Goal: Task Accomplishment & Management: Use online tool/utility

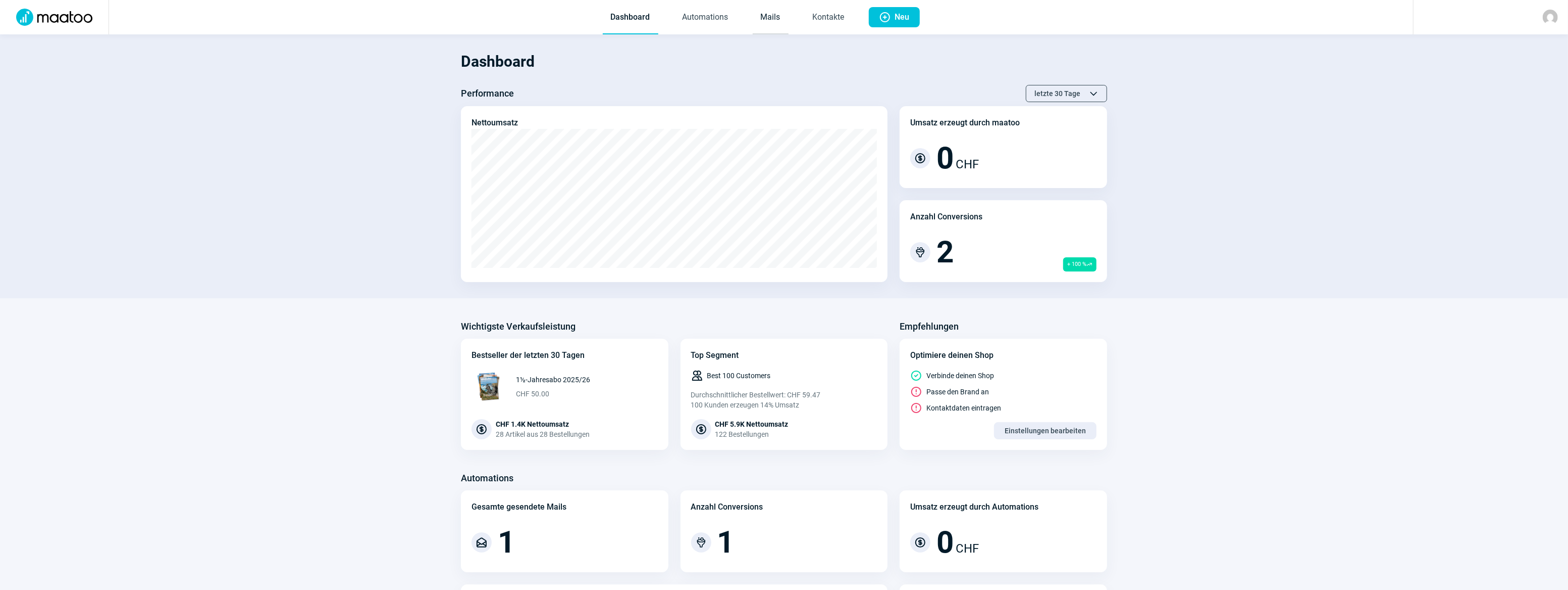
click at [774, 22] on link "Mails" at bounding box center [771, 18] width 36 height 33
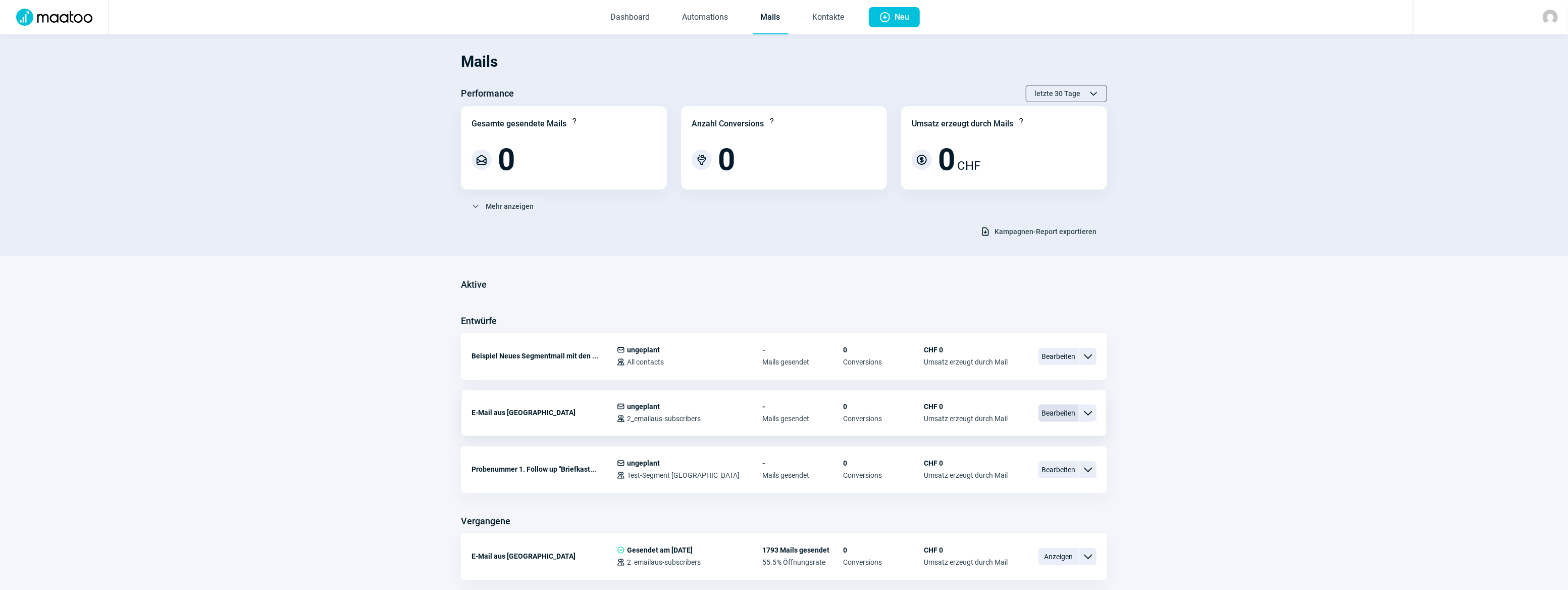
click at [1051, 414] on span "Bearbeiten" at bounding box center [1059, 413] width 40 height 17
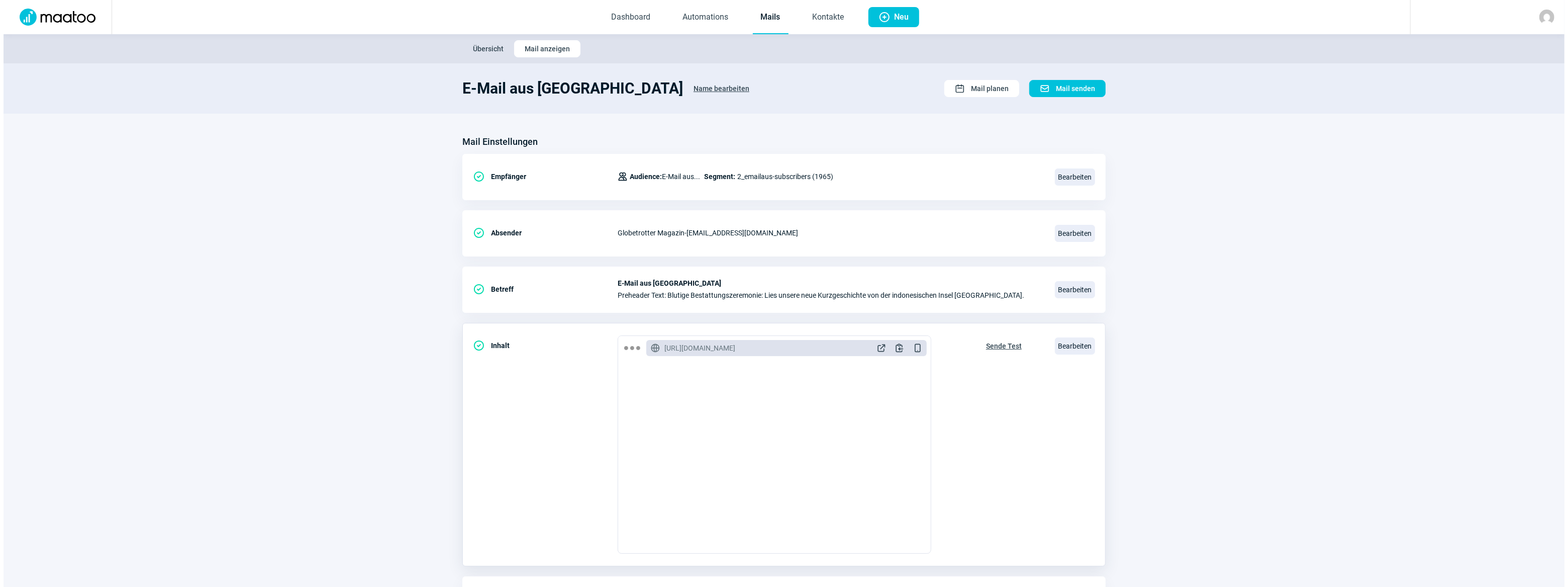
scroll to position [65, 0]
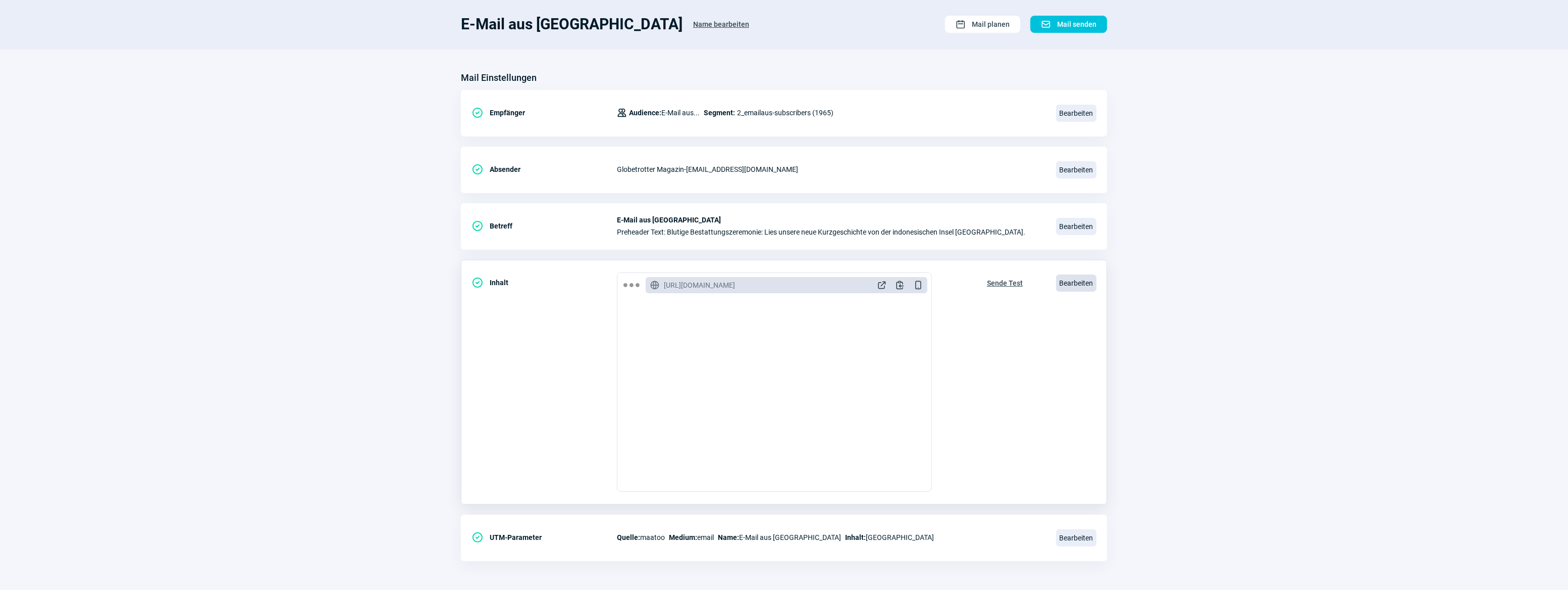
click at [1081, 282] on span "Bearbeiten" at bounding box center [1076, 283] width 40 height 17
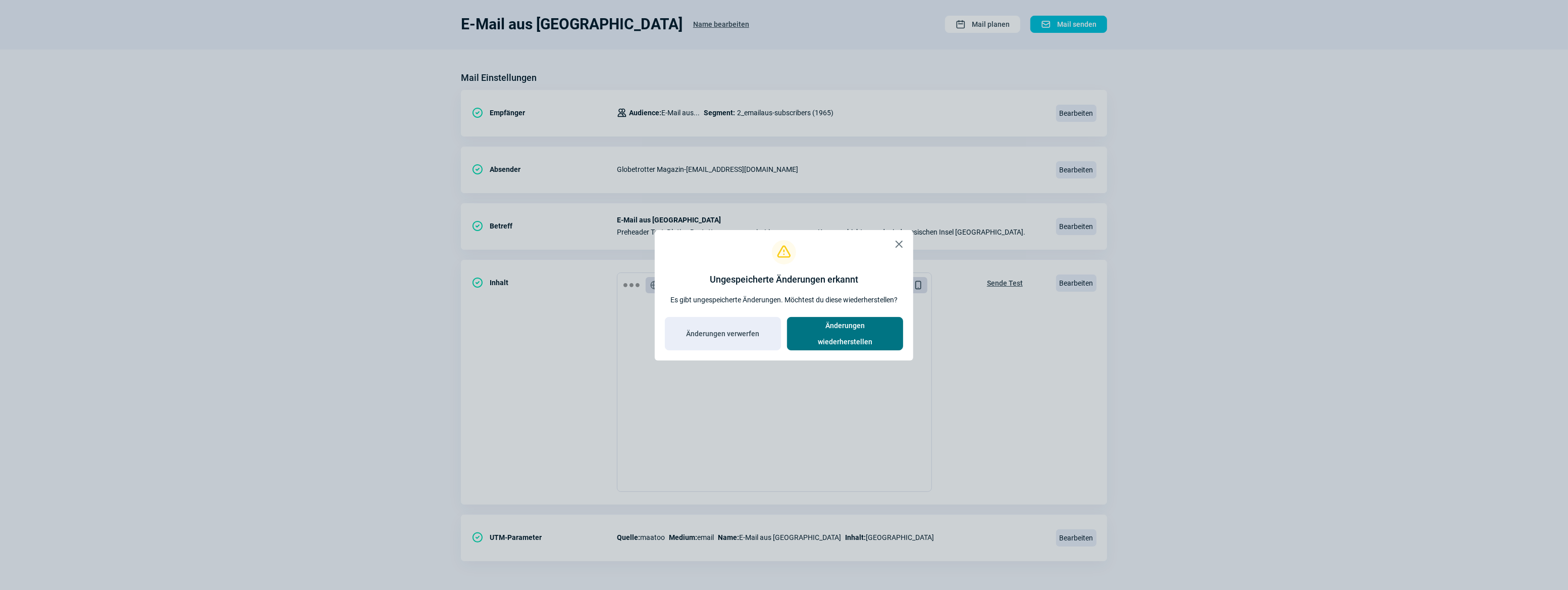
click at [857, 330] on span "Änderungen wiederherstellen" at bounding box center [845, 334] width 95 height 32
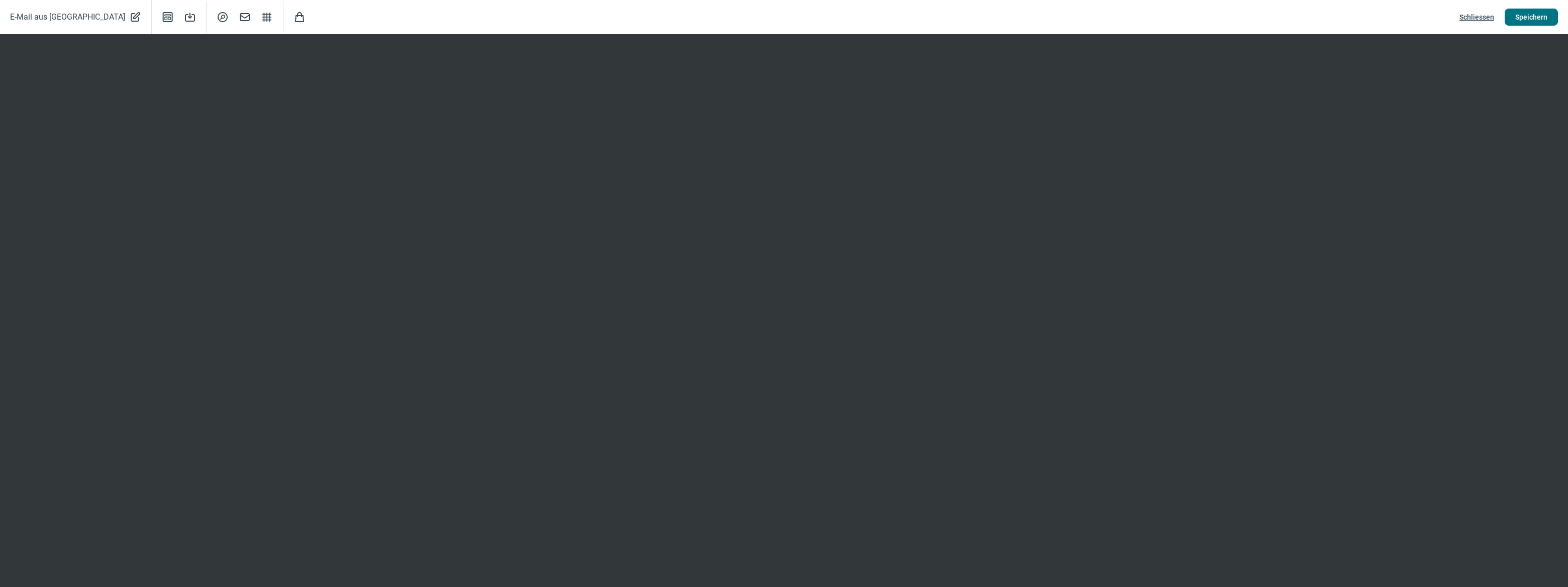
click at [1528, 17] on span "Speichern" at bounding box center [1531, 17] width 32 height 16
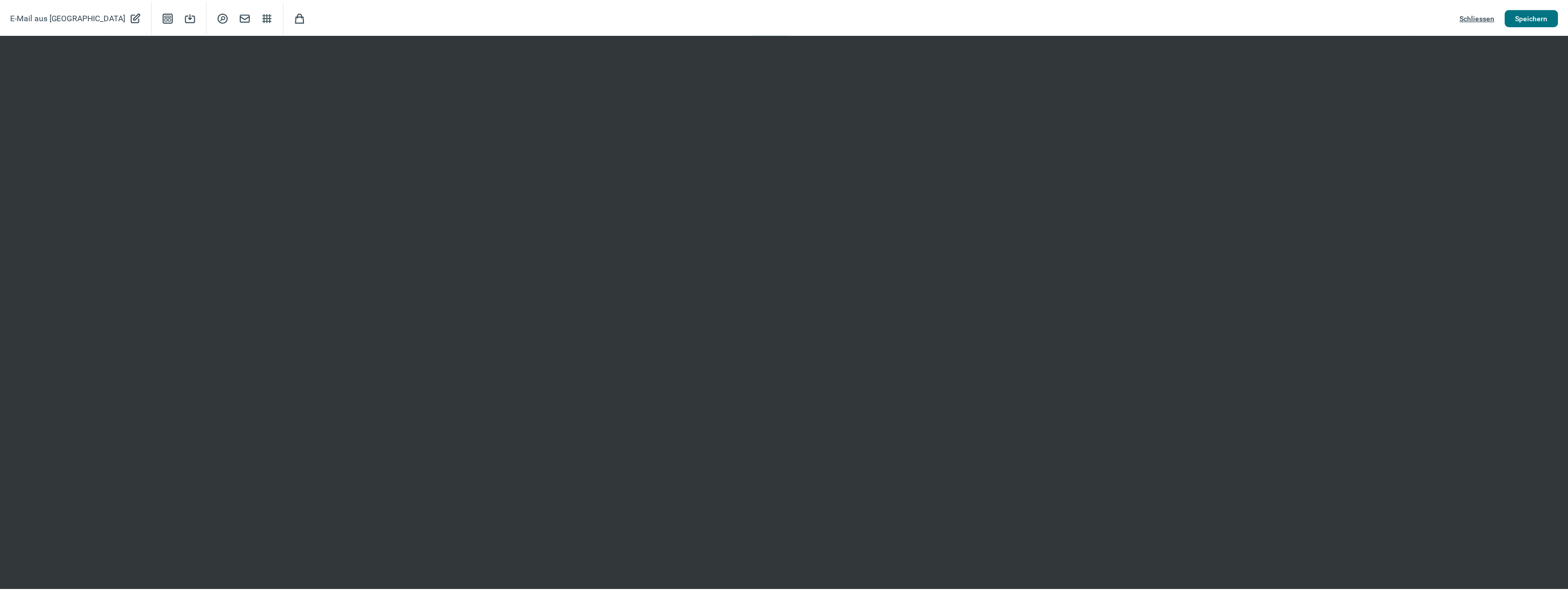
scroll to position [0, 0]
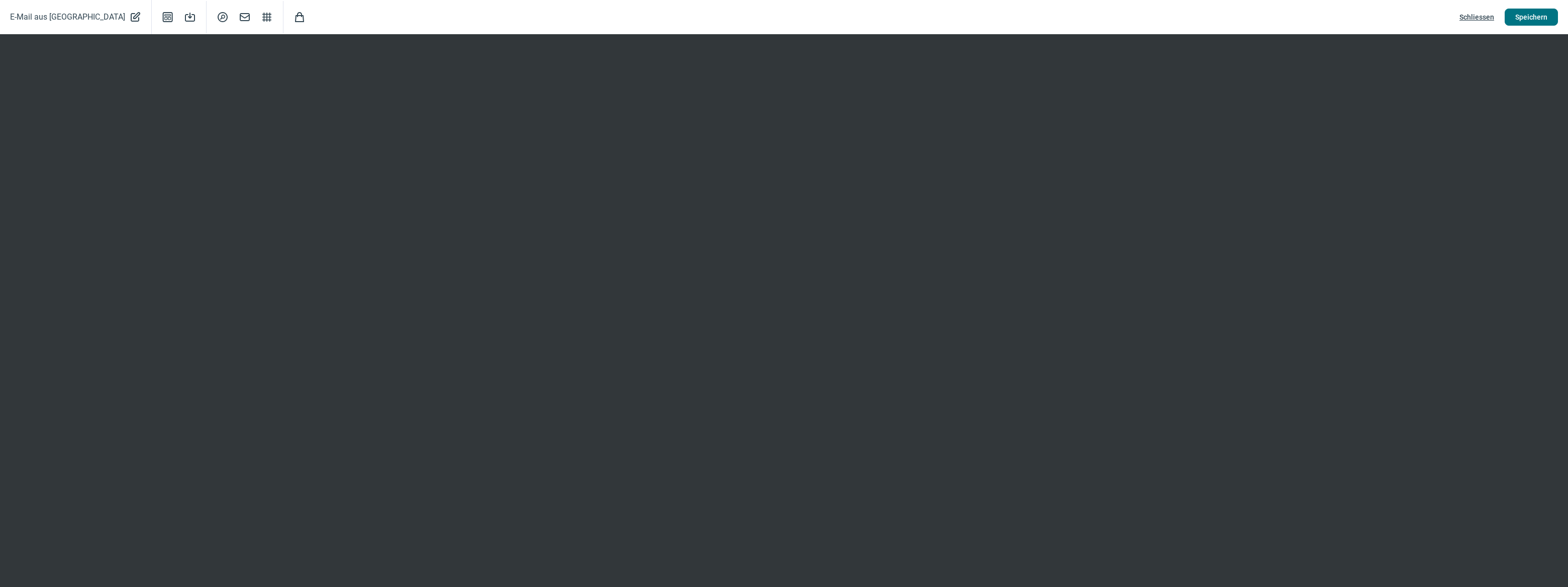
click at [1526, 17] on span "Speichern" at bounding box center [1531, 17] width 32 height 16
click at [903, 11] on div "E-Mail aus [GEOGRAPHIC_DATA] PencilAlt icon Template icon Save icon SearchCircl…" at bounding box center [784, 17] width 1568 height 34
click at [1487, 17] on span "Schliessen" at bounding box center [1477, 17] width 35 height 16
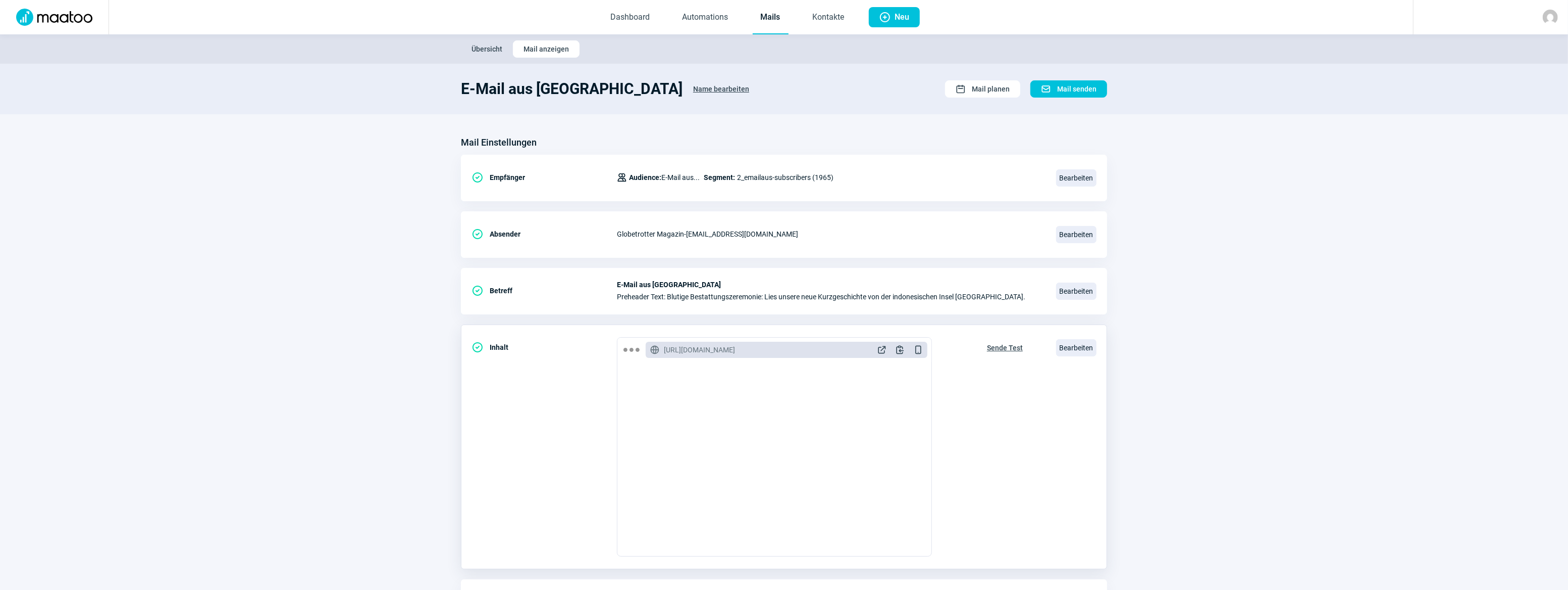
click at [1011, 343] on span "Sende Test" at bounding box center [1005, 348] width 36 height 16
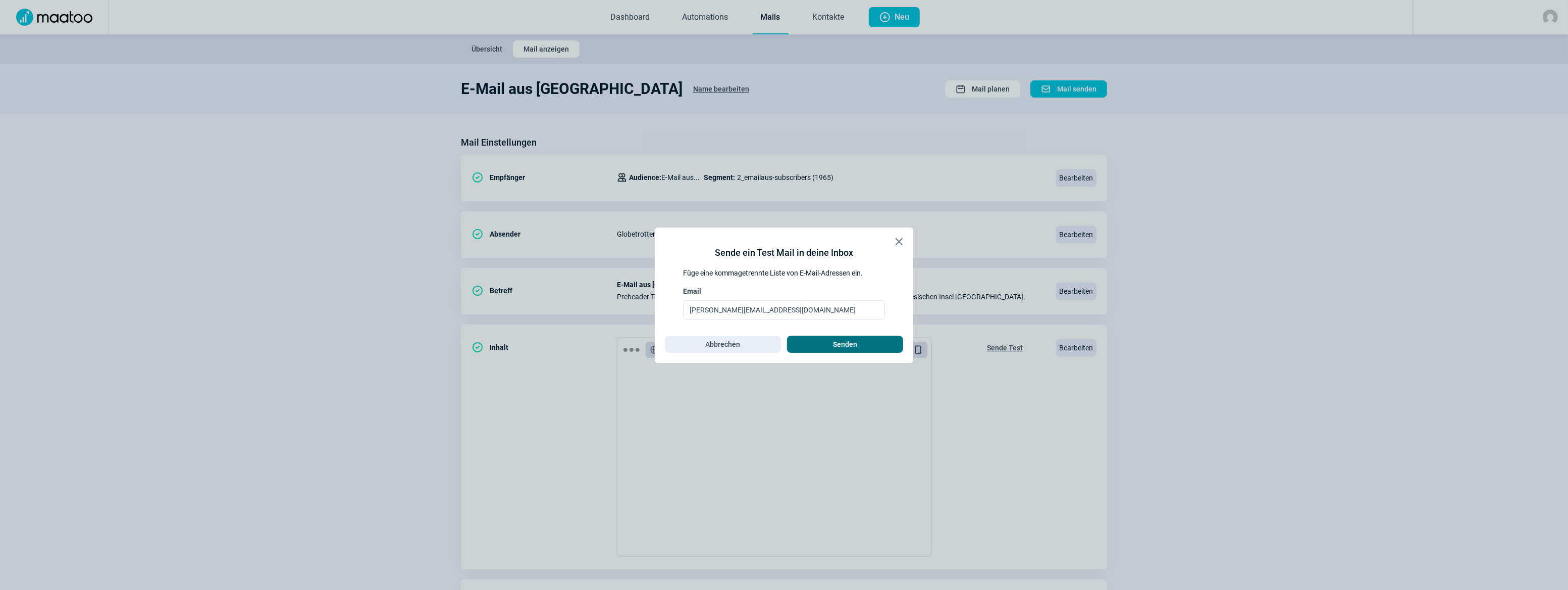
click at [841, 343] on span "Senden" at bounding box center [845, 344] width 24 height 16
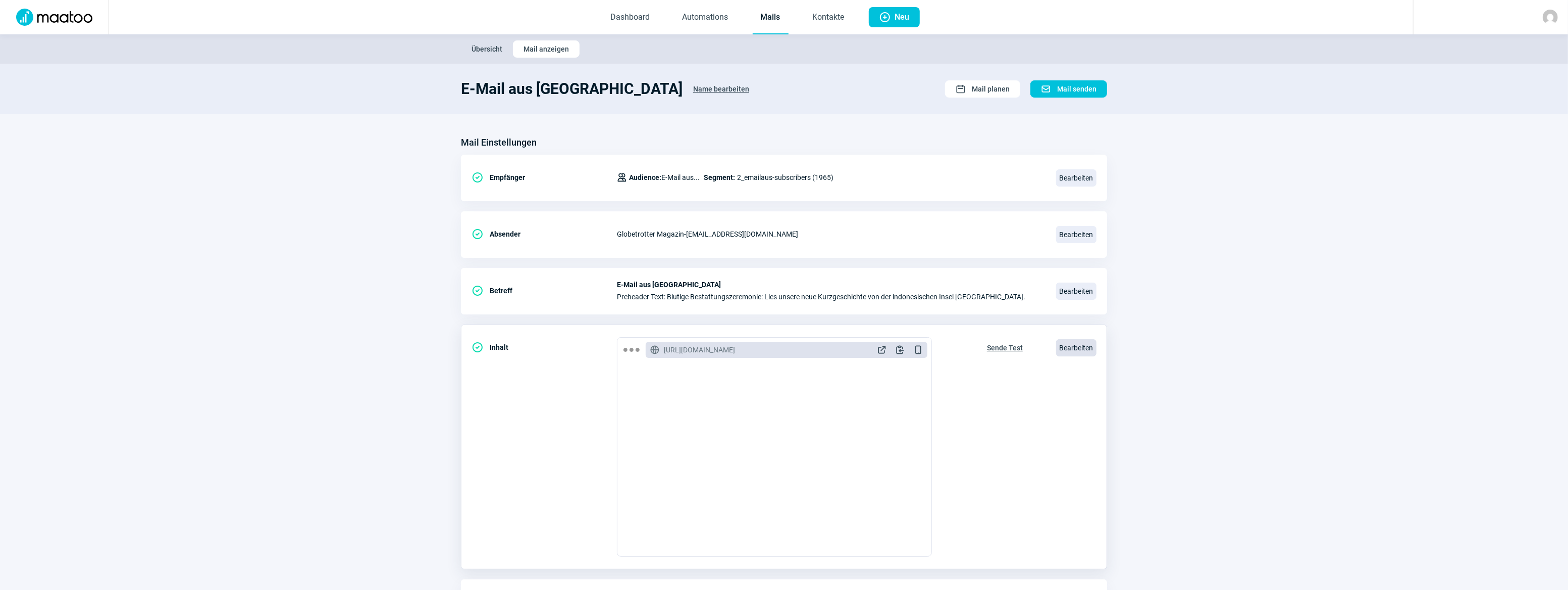
click at [1078, 339] on span "Bearbeiten" at bounding box center [1076, 348] width 40 height 17
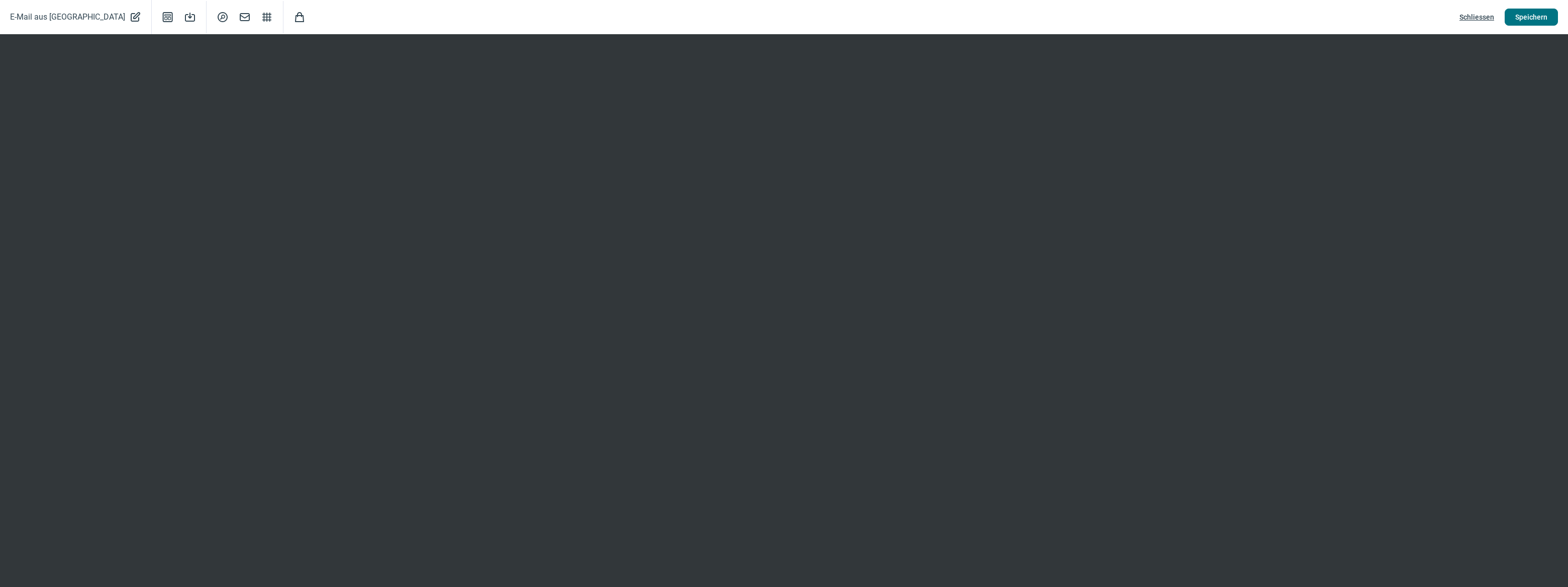
click at [1529, 19] on span "Speichern" at bounding box center [1531, 17] width 32 height 16
click at [1521, 9] on button "Speichern" at bounding box center [1531, 17] width 54 height 17
click at [1481, 13] on span "Schliessen" at bounding box center [1477, 17] width 35 height 16
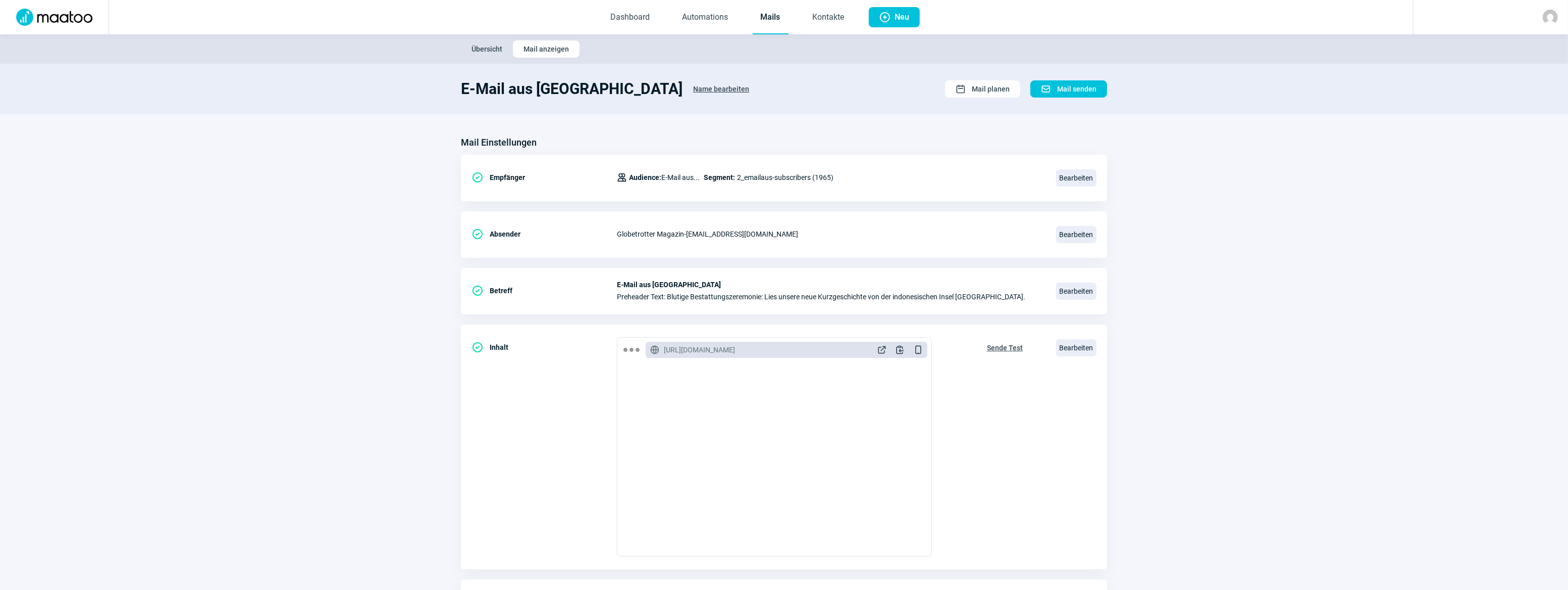
click at [1250, 250] on section "Mail Einstellungen CheckCircle icon Empfänger Users icon Audience: E-Mail aus..…" at bounding box center [784, 385] width 1568 height 542
click at [1003, 349] on span "Sende Test" at bounding box center [1005, 348] width 36 height 16
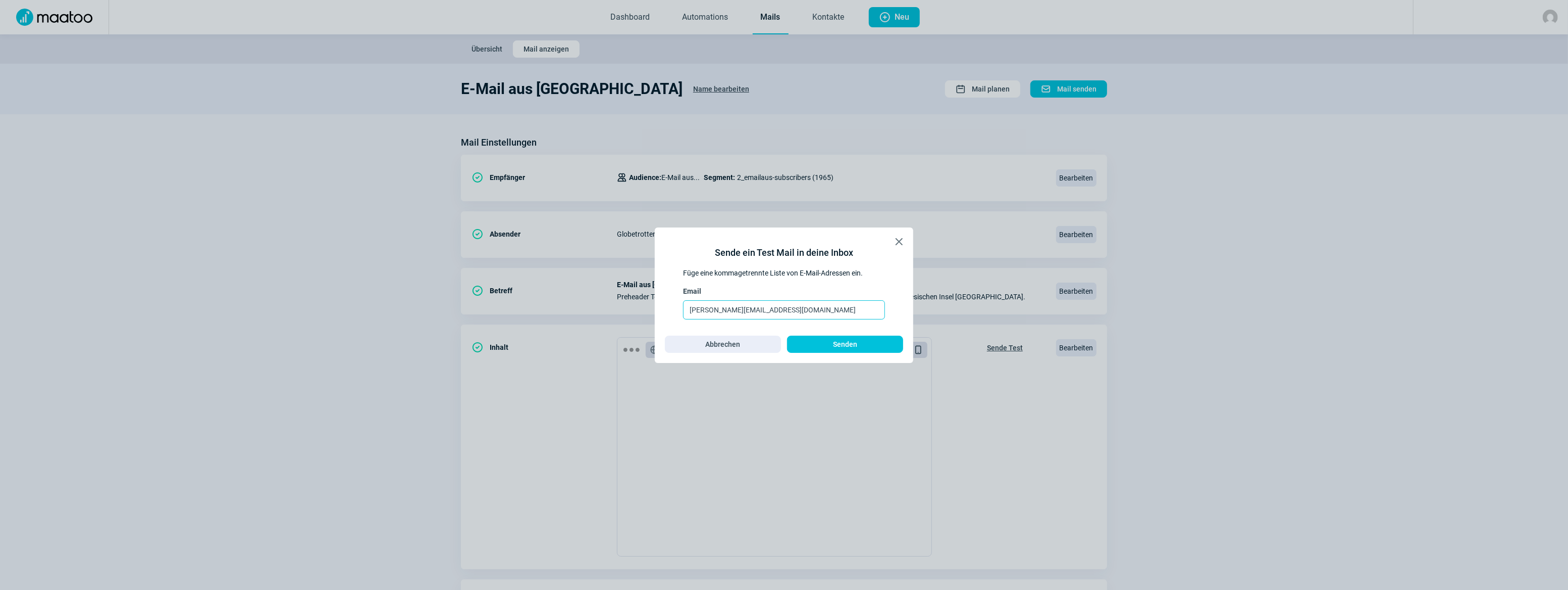
drag, startPoint x: 734, startPoint y: 308, endPoint x: 656, endPoint y: 315, distance: 78.3
click at [656, 315] on div "X icon Sende ein Test Mail in deine Inbox Füge eine kommagetrennte Liste von E-…" at bounding box center [784, 295] width 259 height 135
type input "[PERSON_NAME][EMAIL_ADDRESS][DOMAIN_NAME]"
click at [849, 346] on span "Senden" at bounding box center [845, 344] width 24 height 16
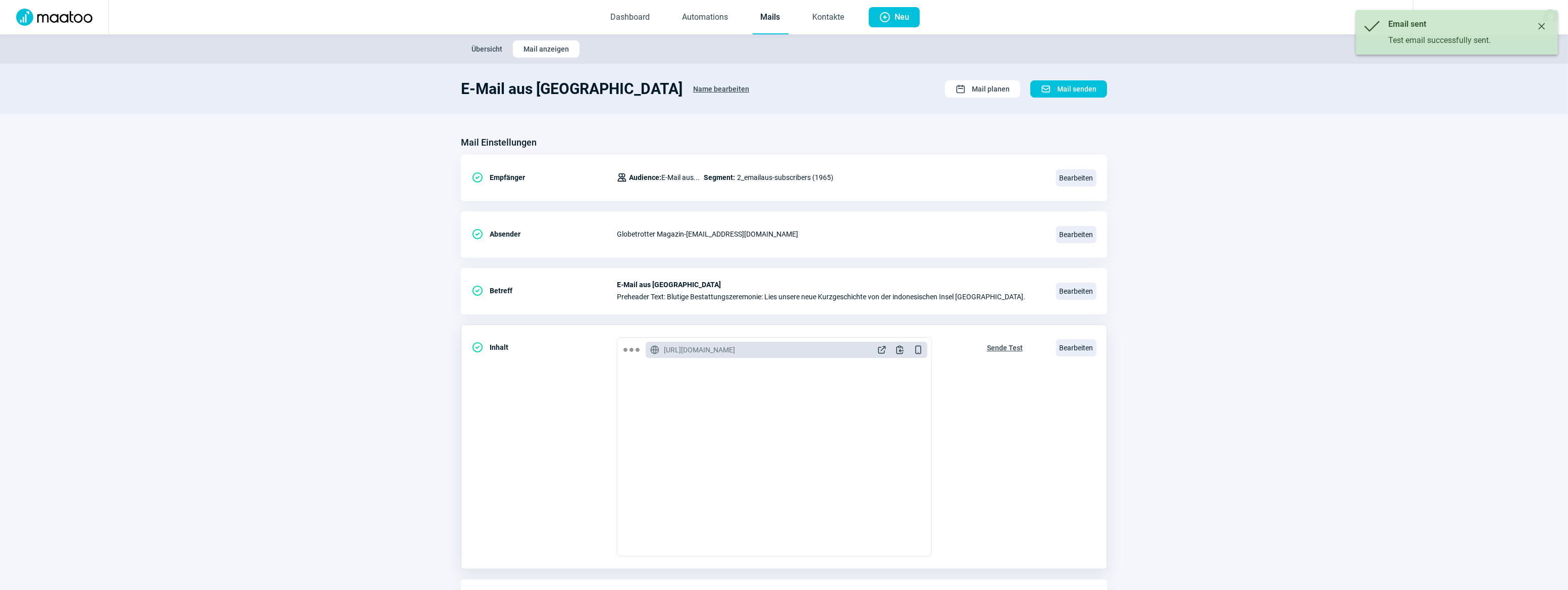
click at [1000, 347] on span "Sende Test" at bounding box center [1005, 348] width 36 height 16
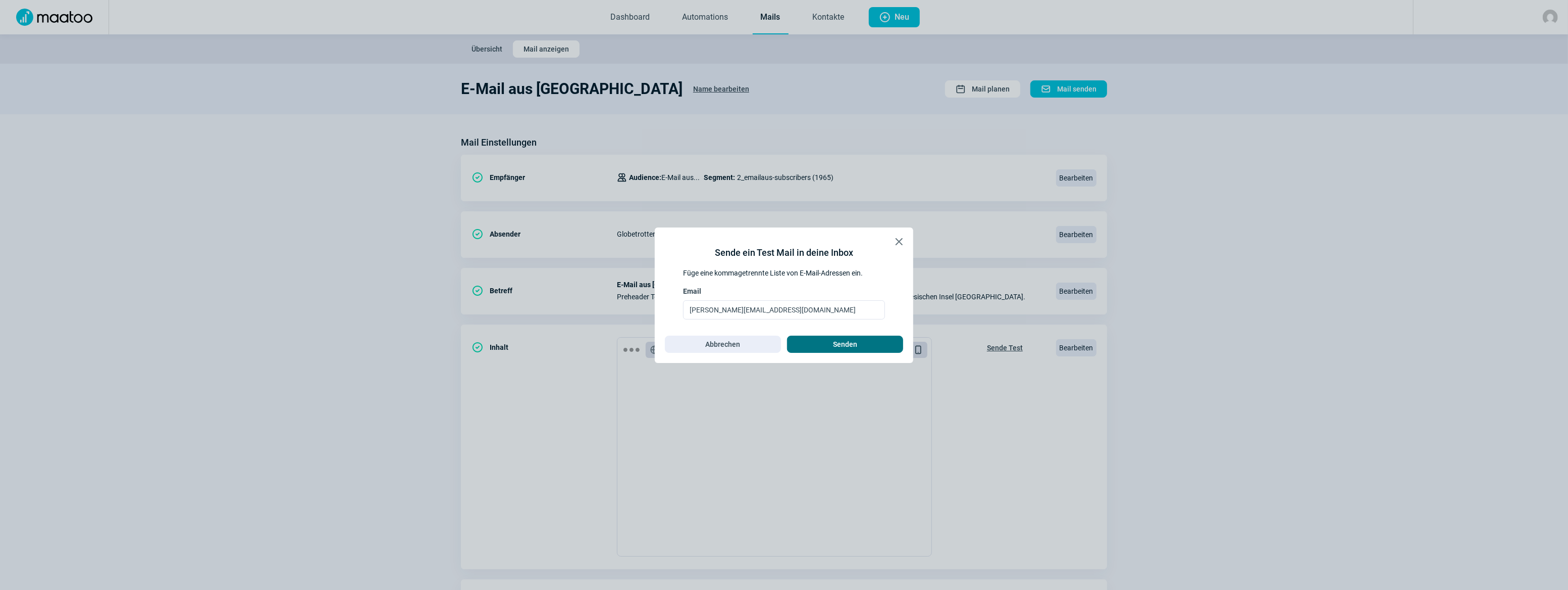
click at [846, 346] on span "Senden" at bounding box center [845, 344] width 24 height 16
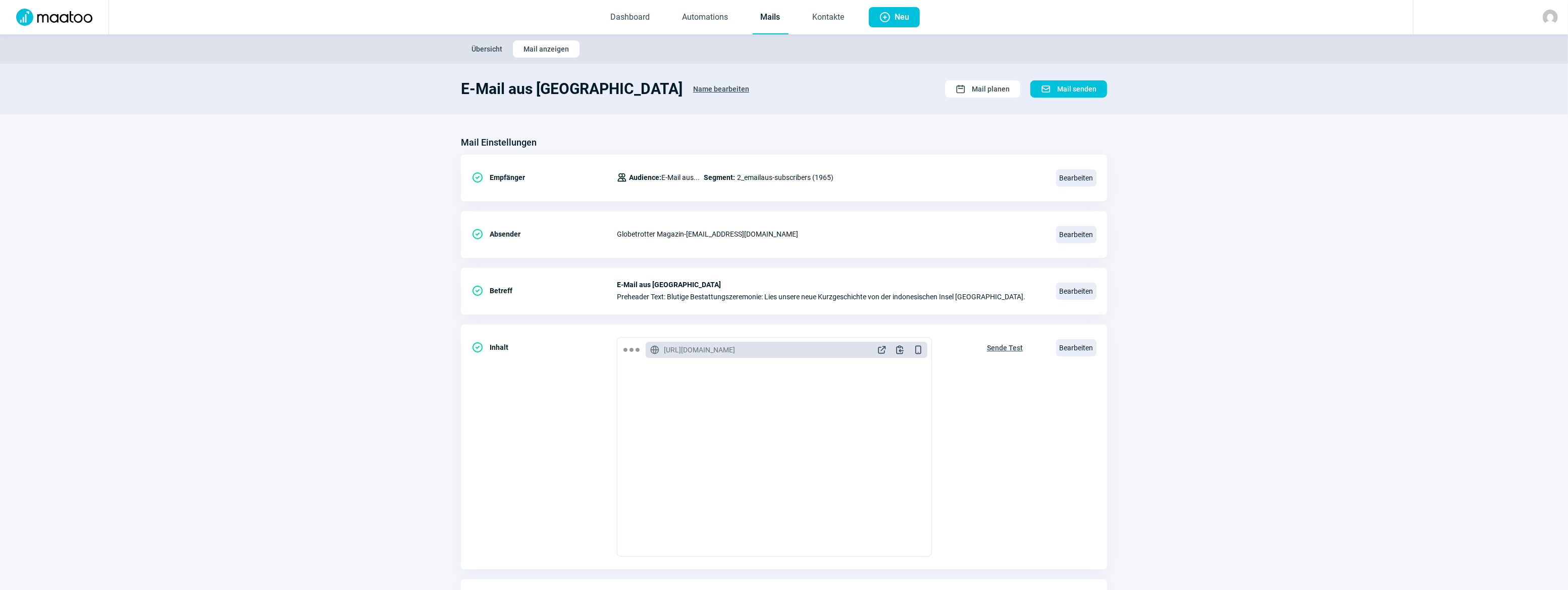
click at [1276, 260] on section "Mail Einstellungen CheckCircle icon Empfänger Users icon Audience: E-Mail aus..…" at bounding box center [784, 385] width 1568 height 542
